Goal: Find specific page/section: Find specific page/section

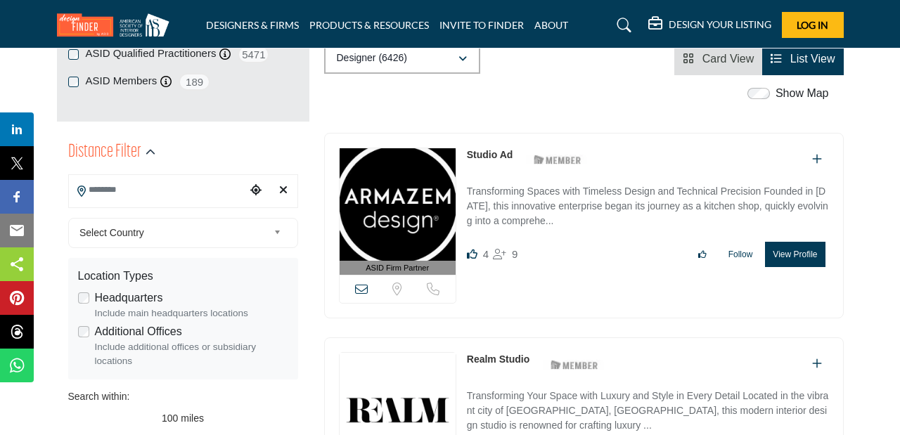
scroll to position [260, 0]
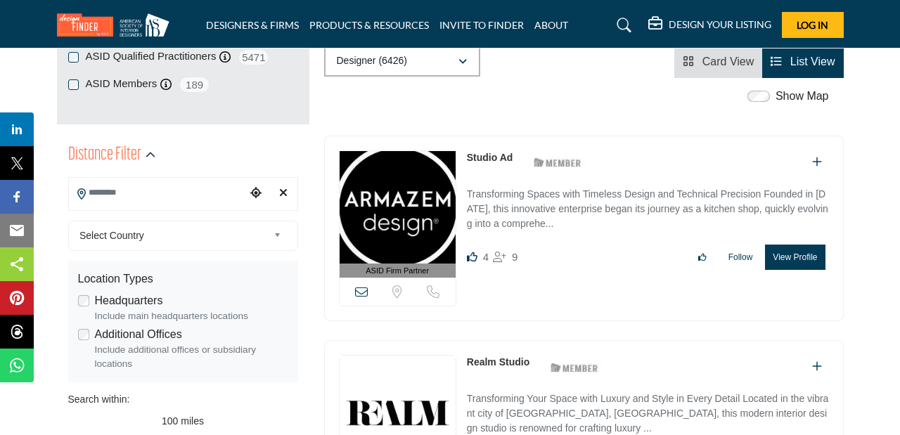
click at [188, 236] on span "Select Country" at bounding box center [173, 235] width 188 height 17
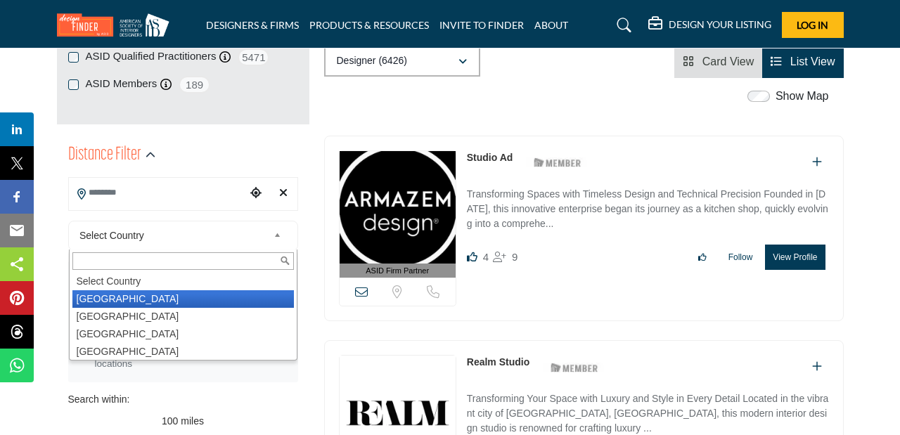
click at [160, 294] on li "United States" at bounding box center [182, 299] width 221 height 18
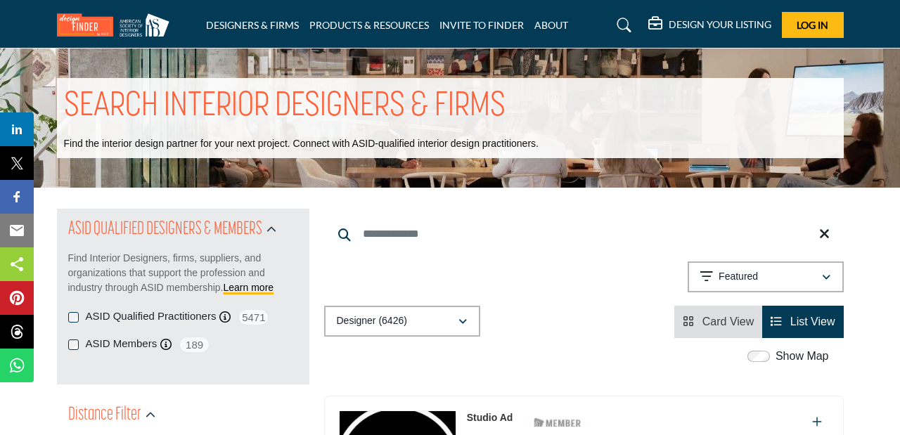
scroll to position [168, 0]
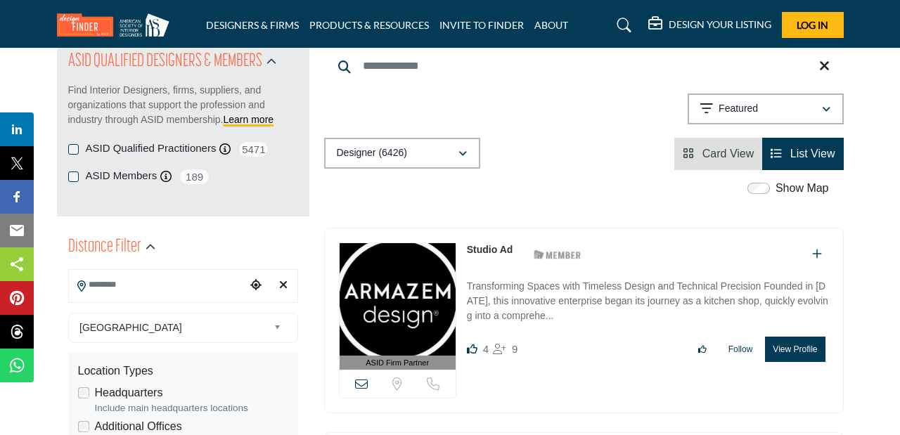
click at [137, 282] on input "Search Location" at bounding box center [157, 284] width 177 height 27
type input "********"
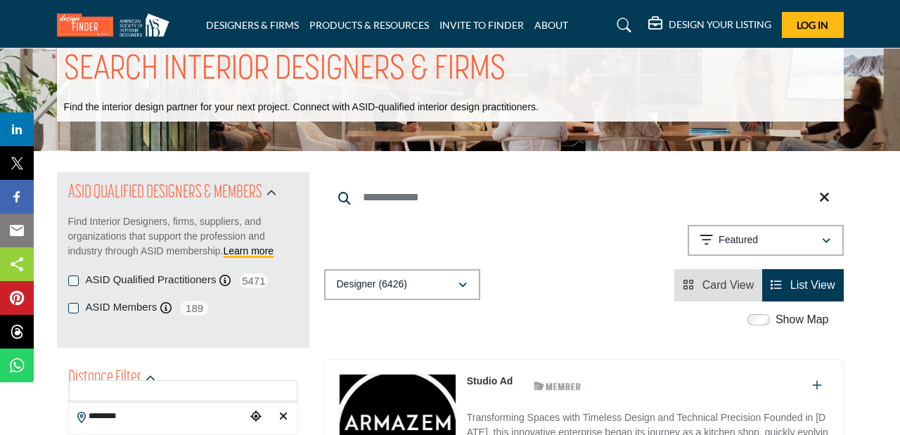
scroll to position [0, 0]
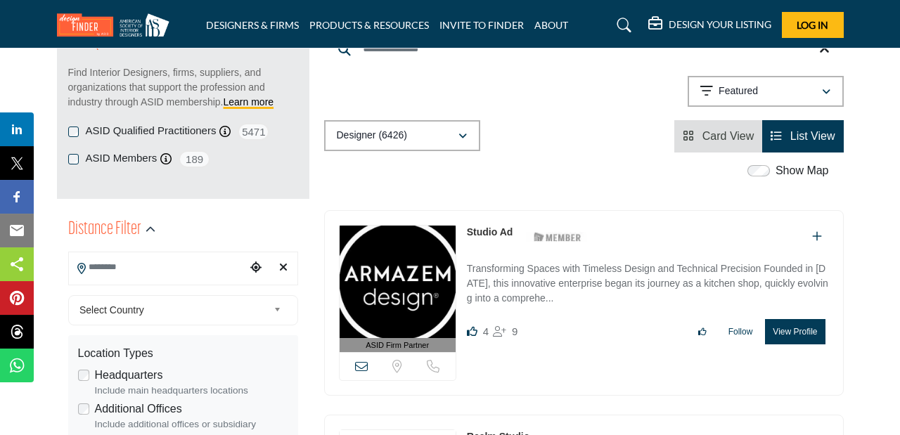
scroll to position [188, 0]
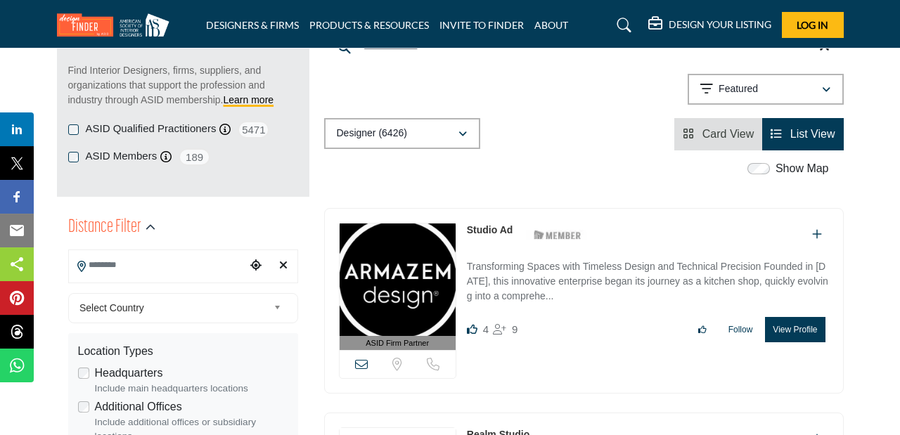
click at [128, 269] on input "Search Location" at bounding box center [157, 265] width 177 height 27
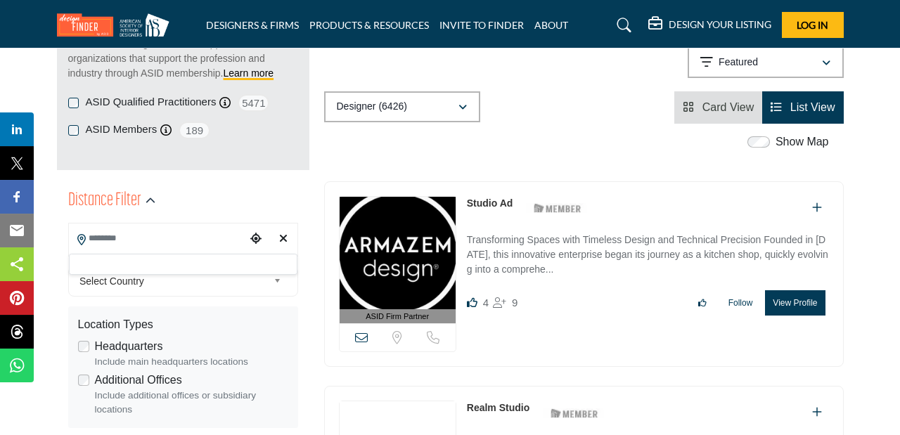
scroll to position [219, 0]
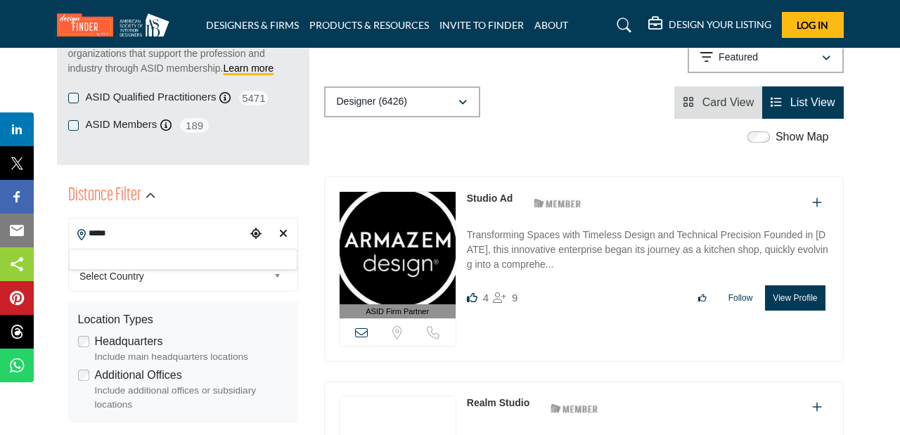
type input "*****"
click at [142, 238] on input "*****" at bounding box center [157, 233] width 177 height 27
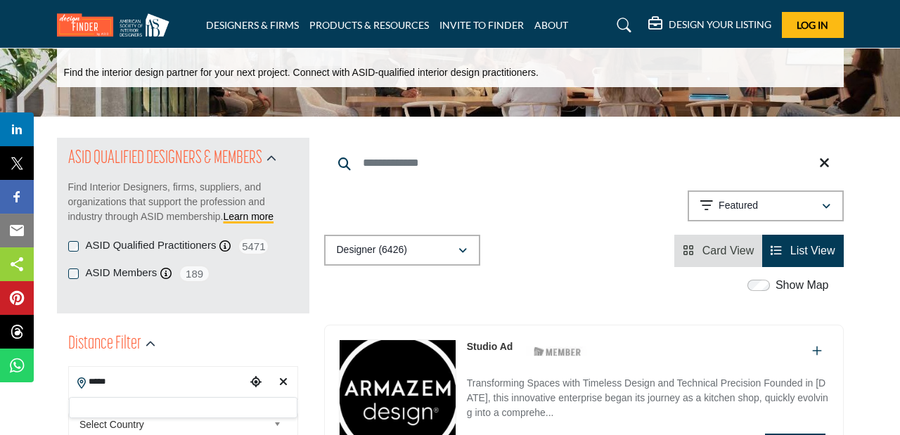
scroll to position [0, 0]
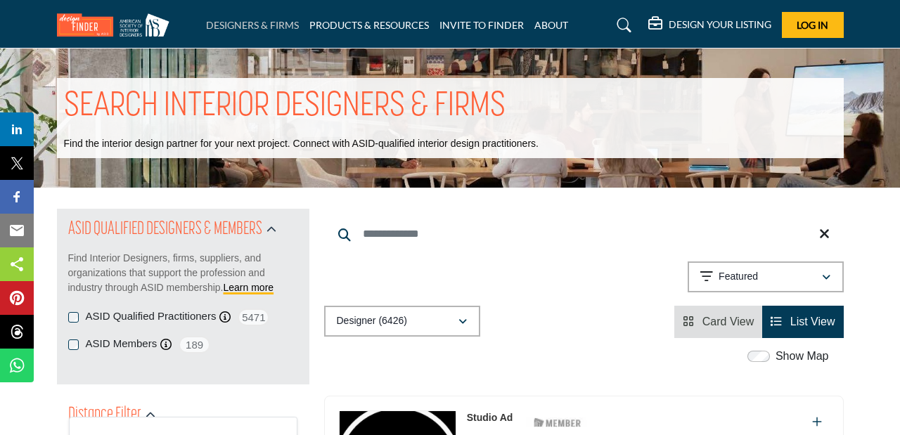
click at [286, 27] on link "DESIGNERS & FIRMS" at bounding box center [252, 25] width 93 height 12
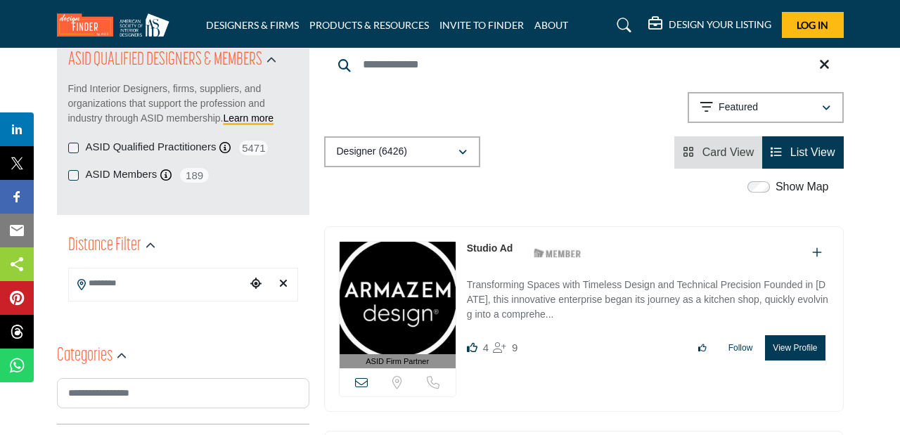
scroll to position [179, 0]
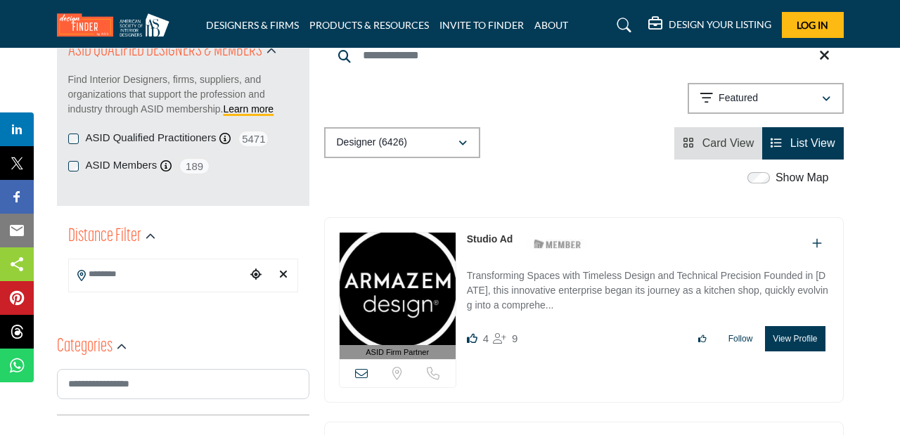
click at [190, 290] on div at bounding box center [183, 276] width 230 height 34
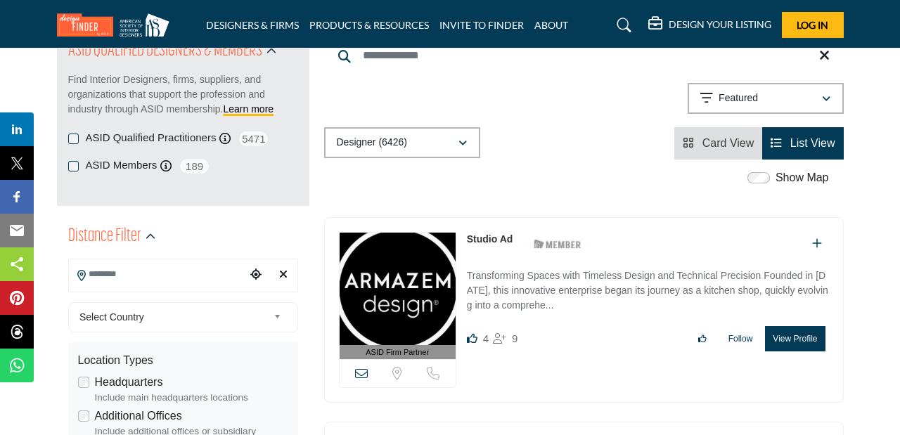
click at [190, 280] on input "Search Location" at bounding box center [157, 274] width 177 height 27
click at [222, 320] on span "Select Country" at bounding box center [173, 317] width 188 height 17
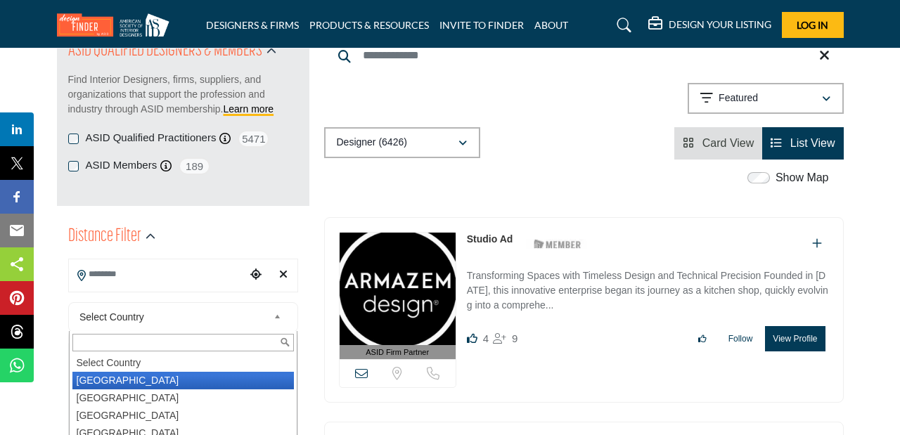
click at [156, 379] on li "[GEOGRAPHIC_DATA]" at bounding box center [182, 381] width 221 height 18
type input "***"
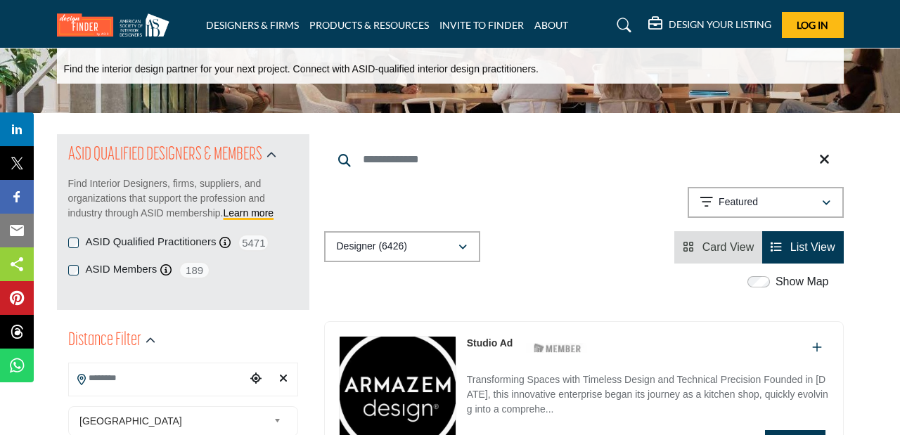
scroll to position [113, 0]
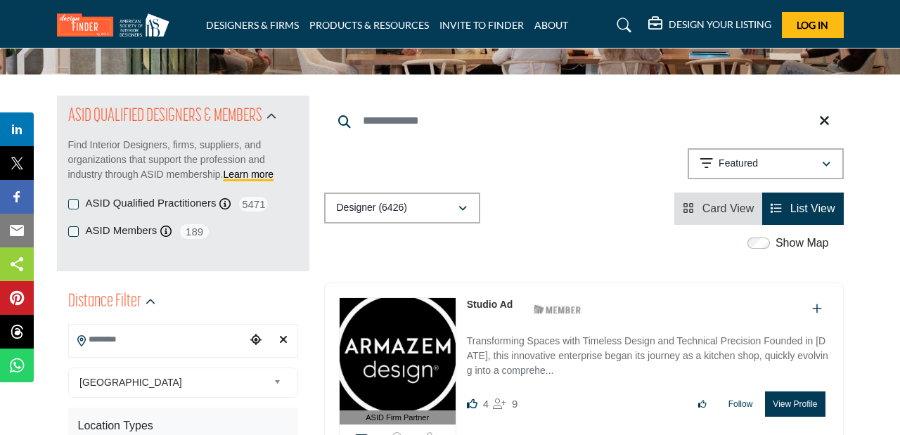
click at [145, 343] on input "Search Location" at bounding box center [157, 339] width 177 height 27
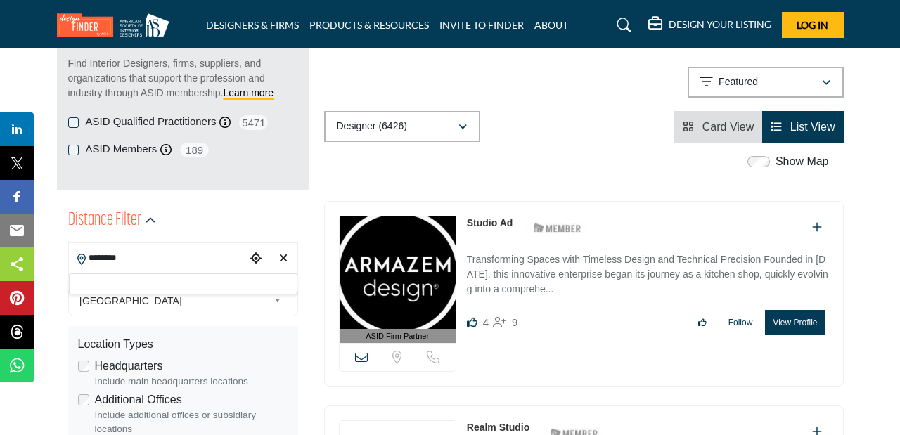
scroll to position [169, 0]
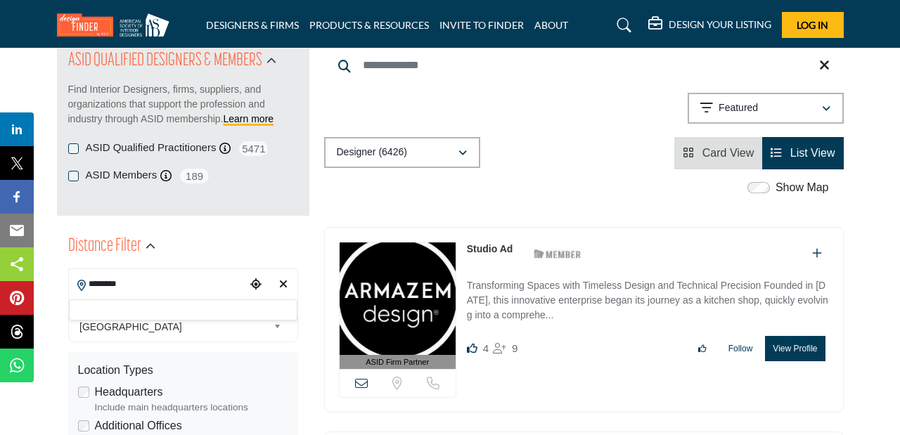
click at [124, 283] on input "*******" at bounding box center [157, 284] width 177 height 27
type input "****"
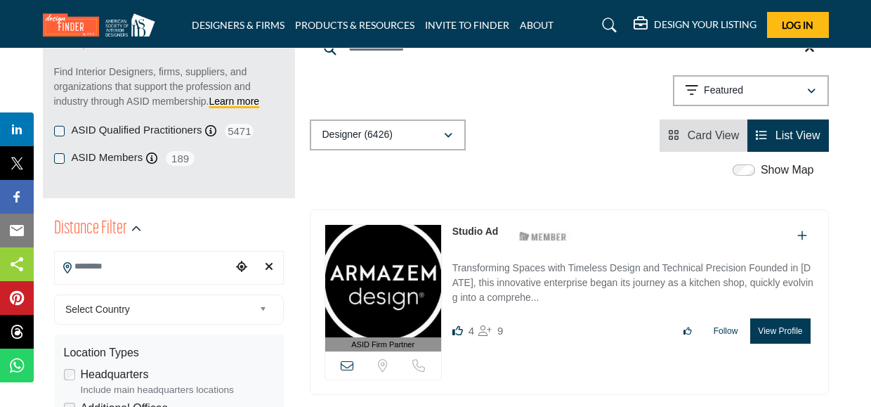
scroll to position [197, 0]
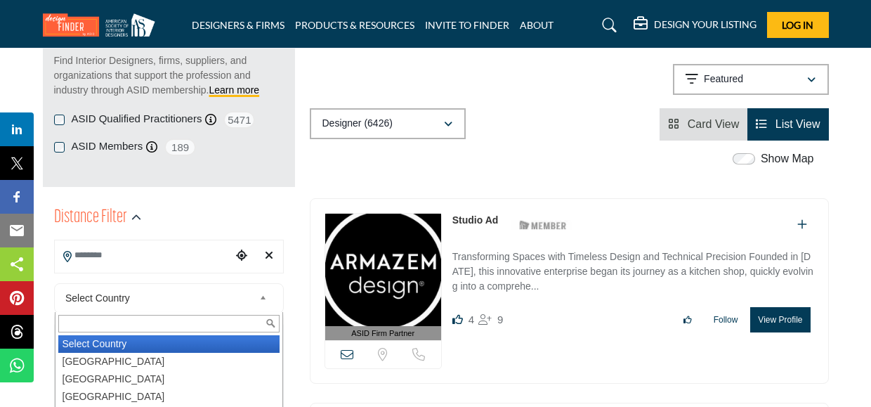
click at [245, 306] on span "Select Country" at bounding box center [159, 298] width 188 height 17
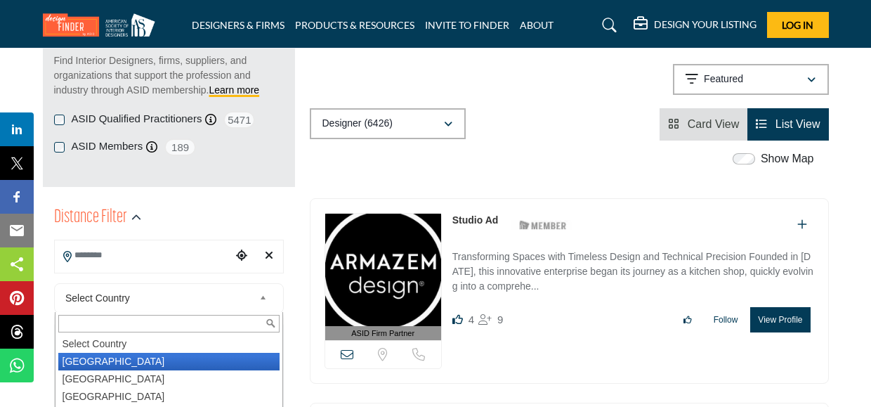
click at [135, 364] on li "[GEOGRAPHIC_DATA]" at bounding box center [168, 362] width 221 height 18
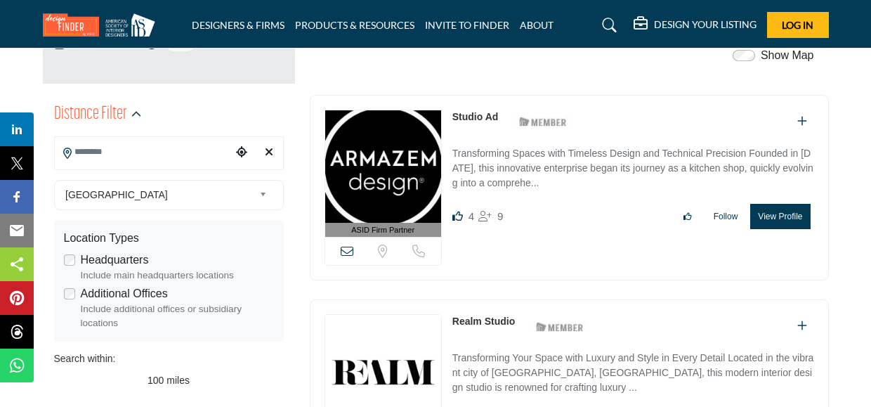
scroll to position [273, 0]
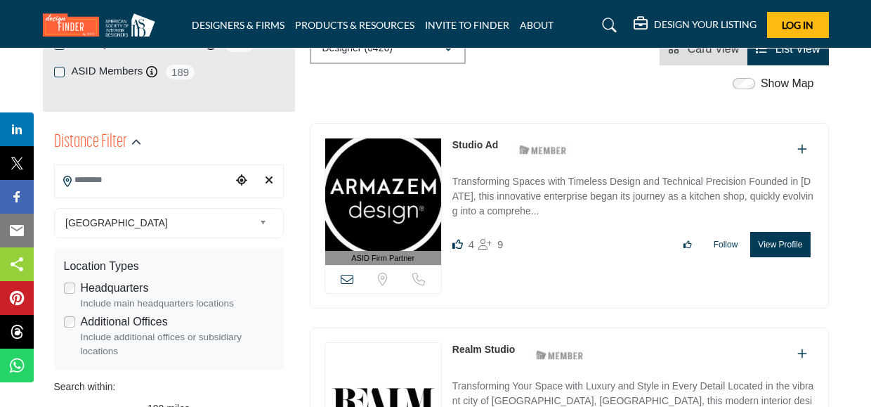
click at [112, 181] on input "Search Location" at bounding box center [143, 180] width 177 height 27
click at [143, 183] on input "******" at bounding box center [143, 180] width 177 height 27
type input "*"
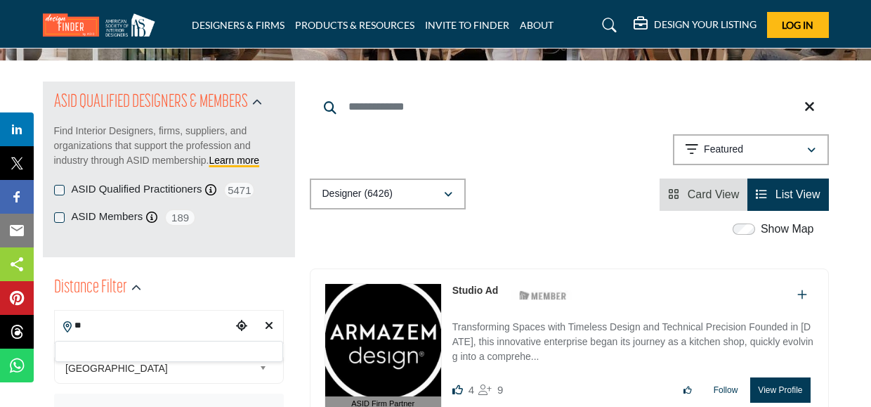
scroll to position [250, 0]
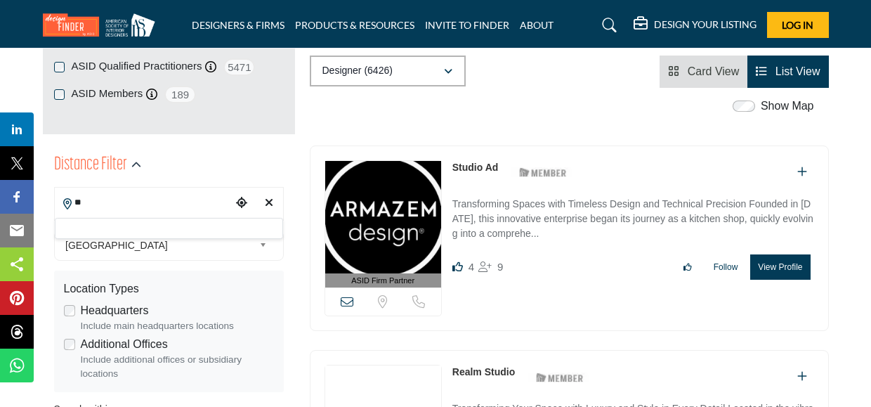
type input "*"
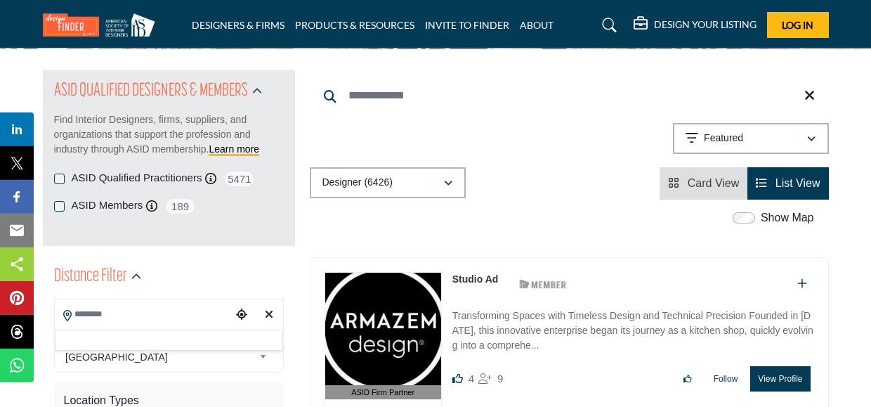
scroll to position [169, 0]
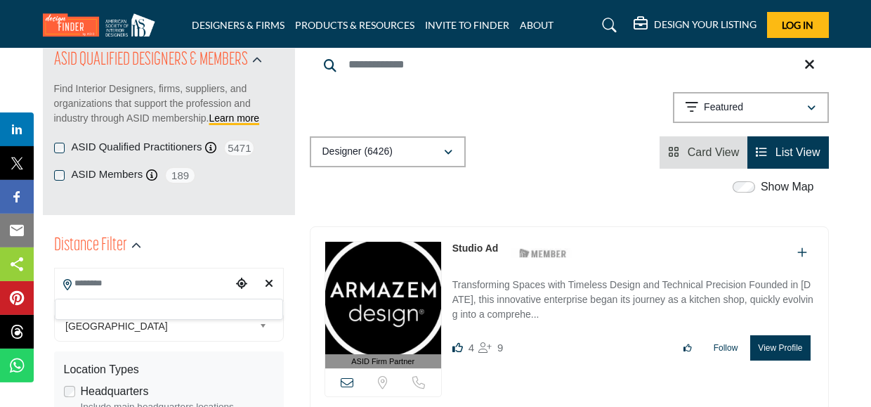
click at [110, 287] on input "Search Location" at bounding box center [143, 283] width 177 height 27
type input "*"
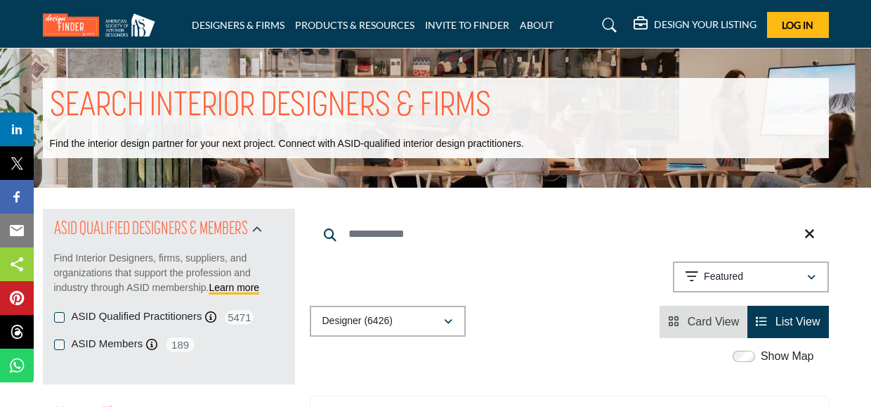
scroll to position [0, 0]
